Goal: Find specific page/section: Find specific page/section

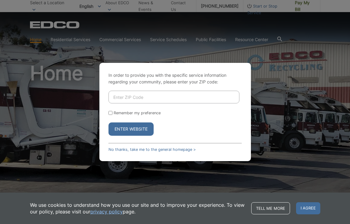
click at [298, 59] on div "In order to provide you with the specific service information regarding your co…" at bounding box center [175, 112] width 350 height 224
click at [157, 95] on input "Enter ZIP Code" at bounding box center [173, 97] width 131 height 13
type input "92109"
click at [108, 123] on button "Enter Website" at bounding box center [130, 129] width 45 height 13
